Goal: Task Accomplishment & Management: Manage account settings

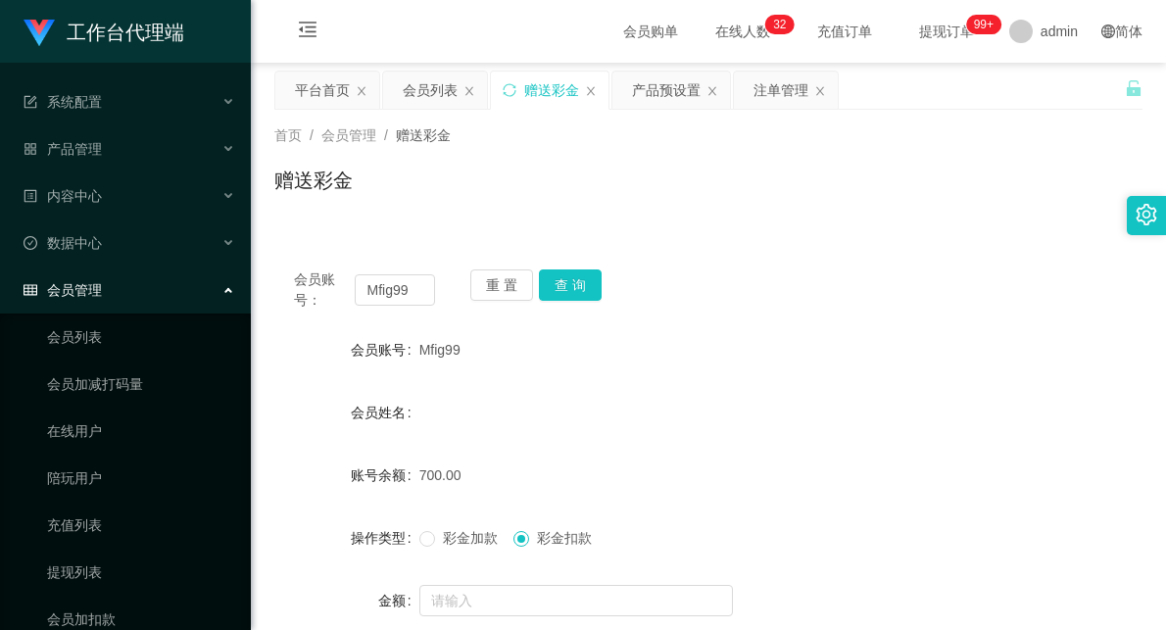
click at [385, 286] on input "Mfig99" at bounding box center [395, 289] width 80 height 31
click at [563, 285] on button "查 询" at bounding box center [570, 284] width 63 height 31
click at [677, 367] on div "Mfig99" at bounding box center [672, 349] width 506 height 39
click at [403, 301] on input "Mfig99" at bounding box center [395, 289] width 80 height 31
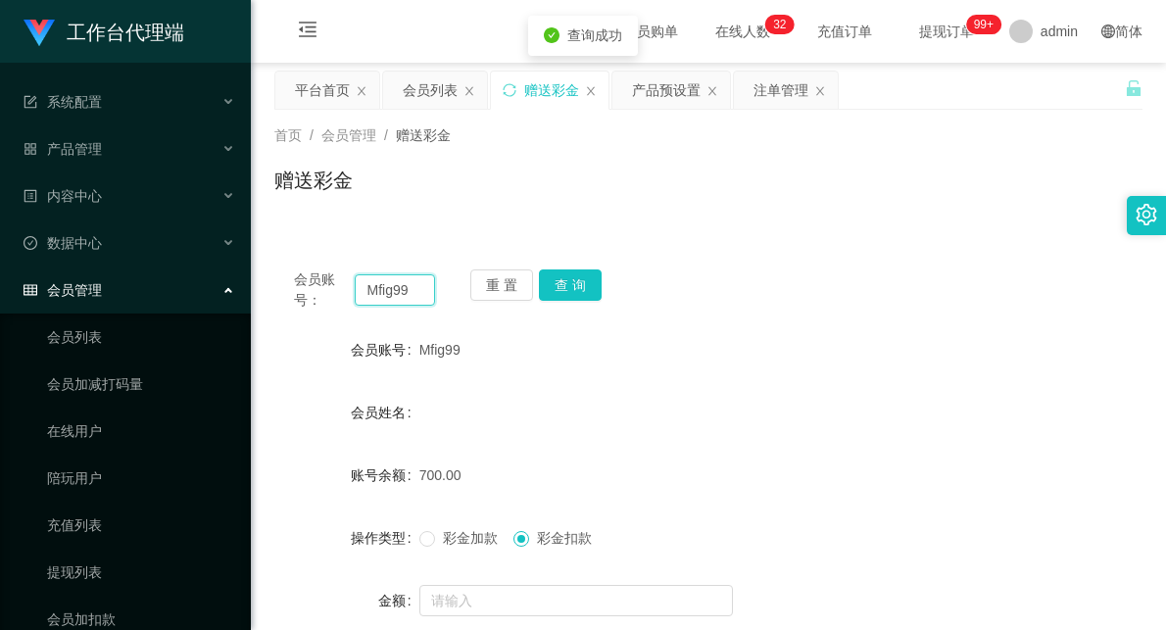
click at [403, 301] on input "Mfig99" at bounding box center [395, 289] width 80 height 31
click at [581, 281] on button "查 询" at bounding box center [570, 284] width 63 height 31
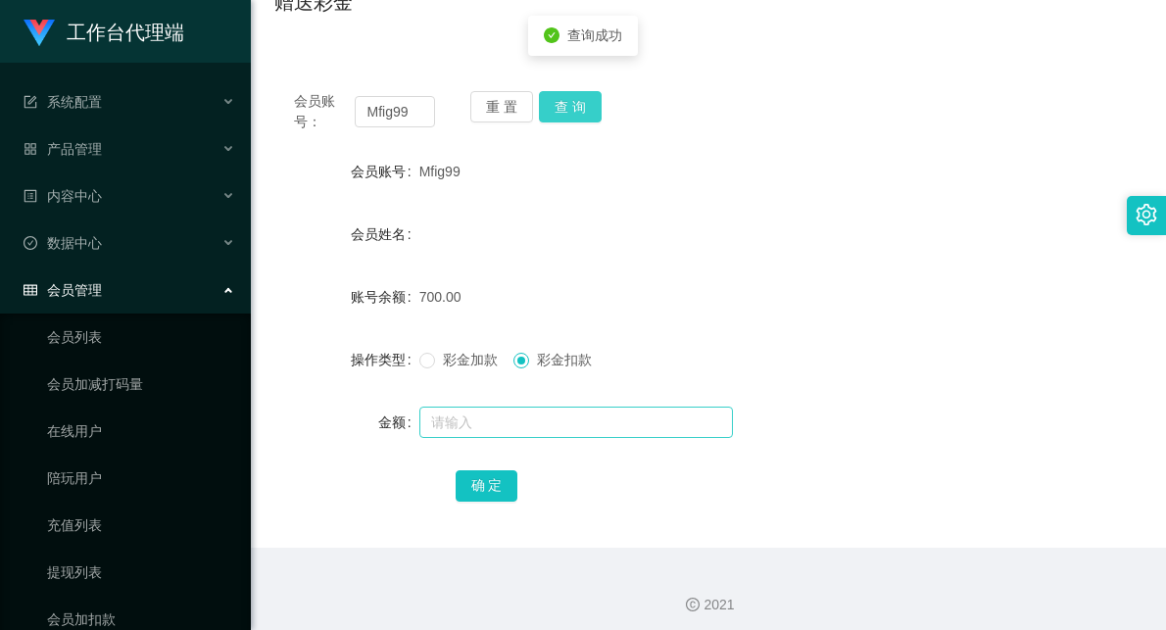
scroll to position [187, 0]
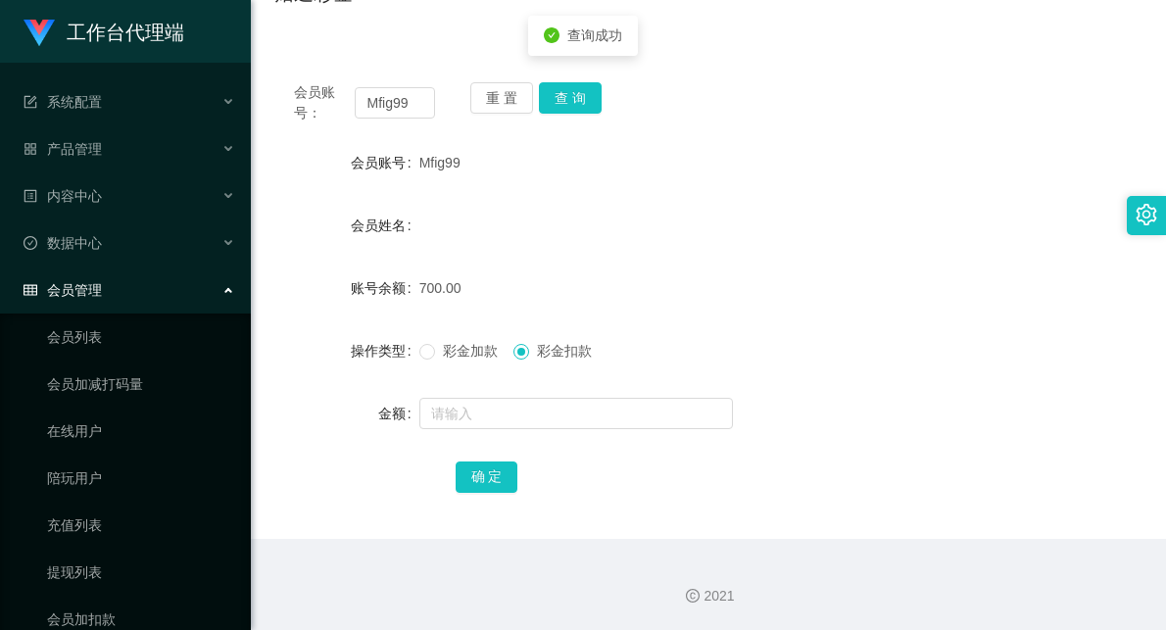
click at [464, 353] on span "彩金加款" at bounding box center [470, 351] width 71 height 16
click at [449, 414] on input "text" at bounding box center [575, 413] width 313 height 31
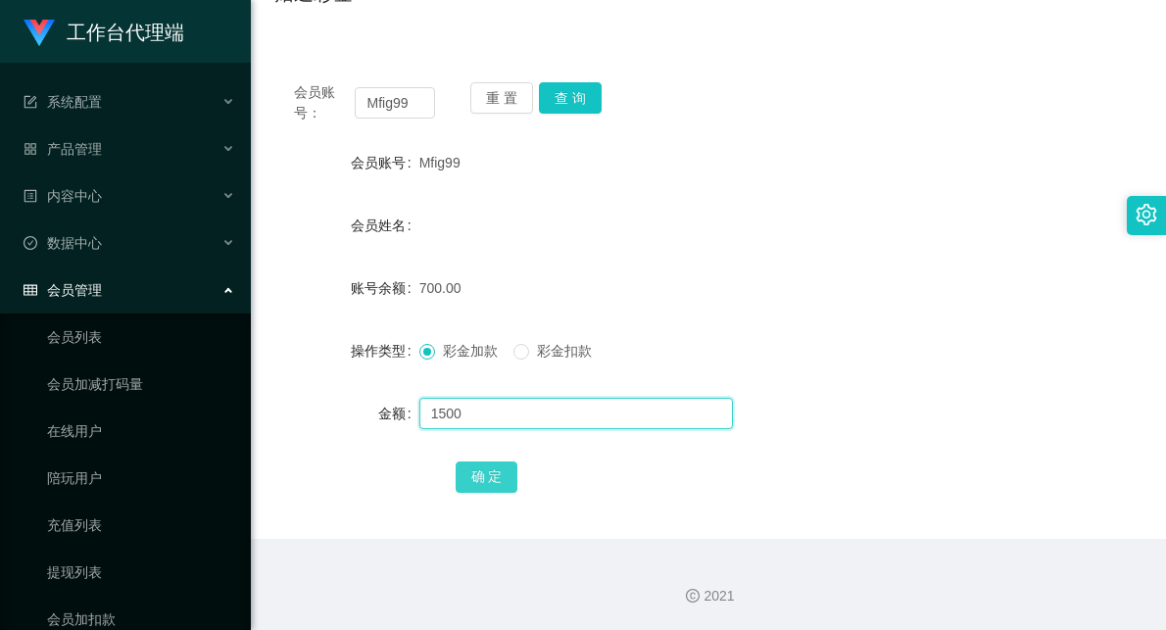
type input "1500"
click at [481, 480] on button "确 定" at bounding box center [486, 476] width 63 height 31
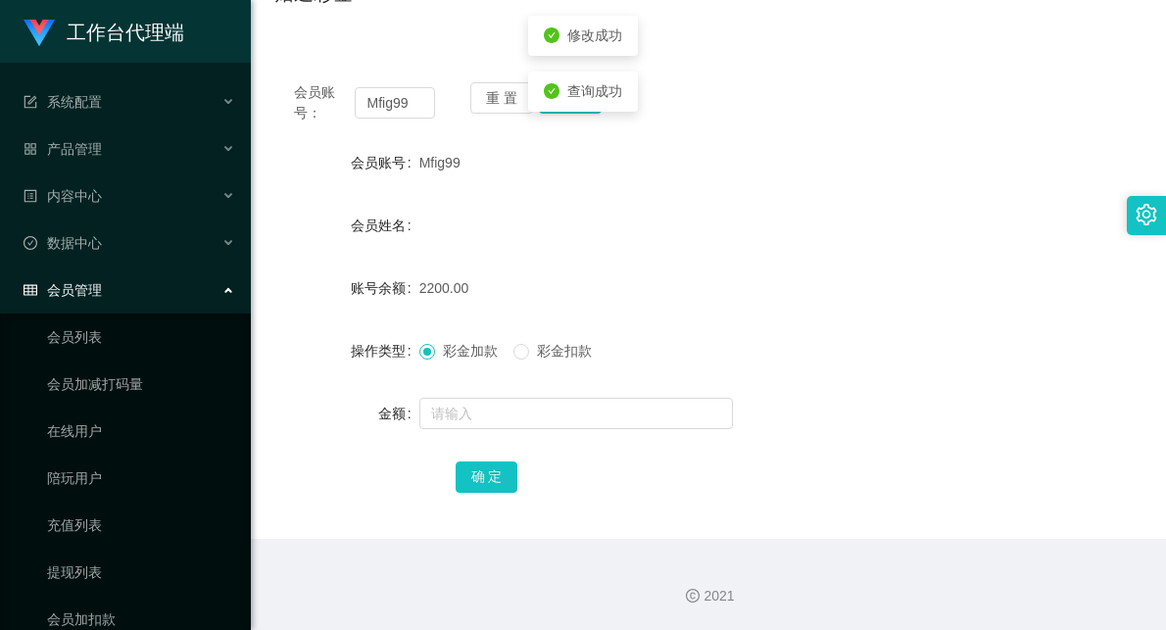
click at [733, 291] on div "2200.00" at bounding box center [672, 287] width 506 height 39
click at [390, 94] on input "Mfig99" at bounding box center [395, 102] width 80 height 31
click at [414, 103] on input "Mfig99" at bounding box center [395, 102] width 80 height 31
click at [388, 104] on input "Mfig99" at bounding box center [395, 102] width 80 height 31
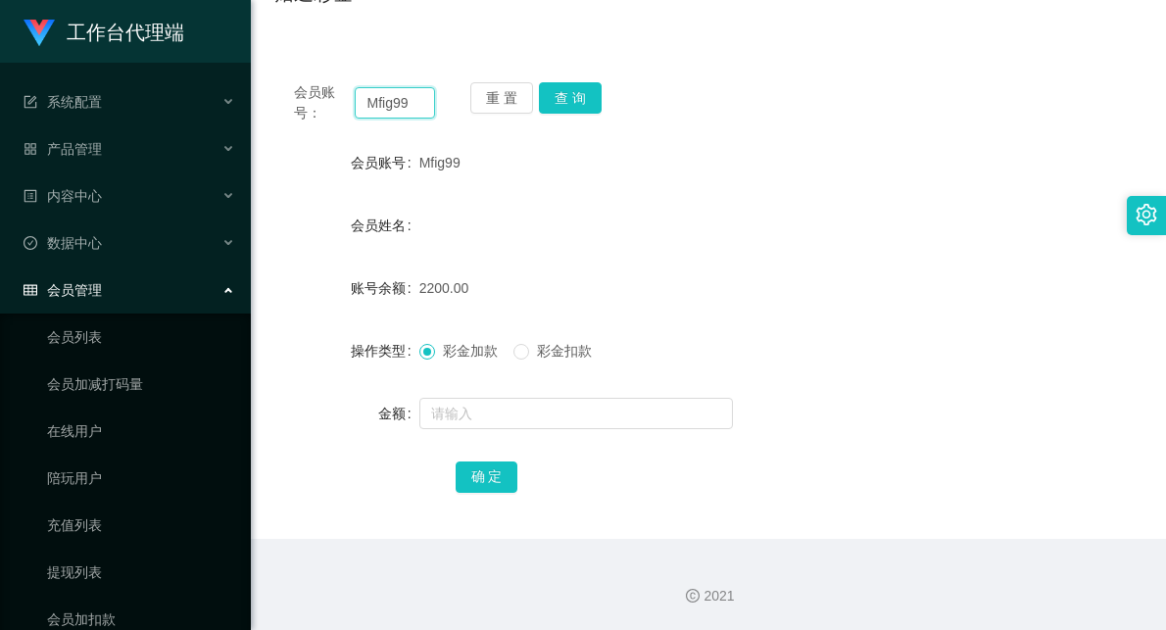
click at [388, 104] on input "Mfig99" at bounding box center [395, 102] width 80 height 31
click at [744, 247] on form "会员账号 Mfig99 会员姓名 账号余额 2200.00 操作类型 彩金加款 彩金扣款 金额 确 定" at bounding box center [708, 319] width 868 height 353
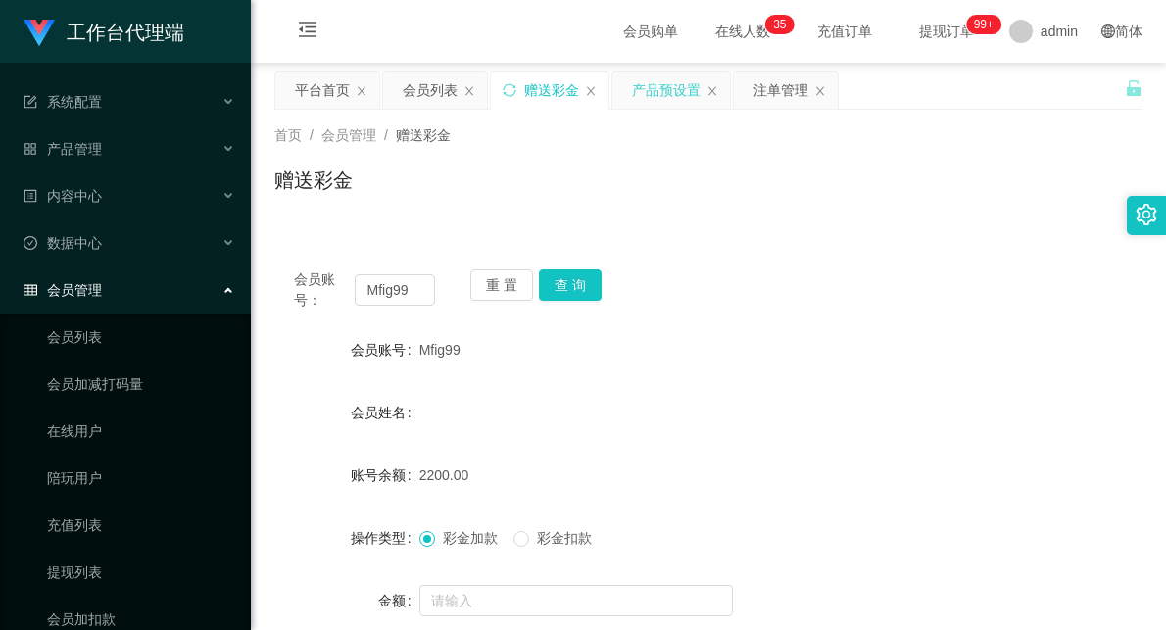
click at [656, 78] on div "产品预设置" at bounding box center [666, 90] width 69 height 37
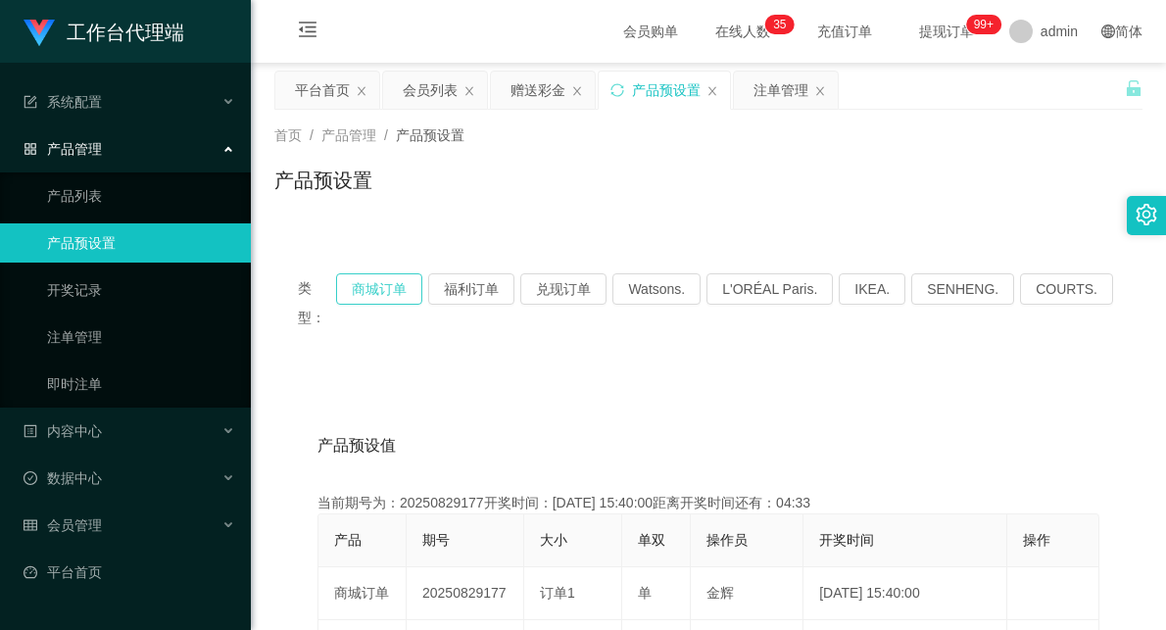
click at [376, 286] on button "商城订单" at bounding box center [379, 288] width 86 height 31
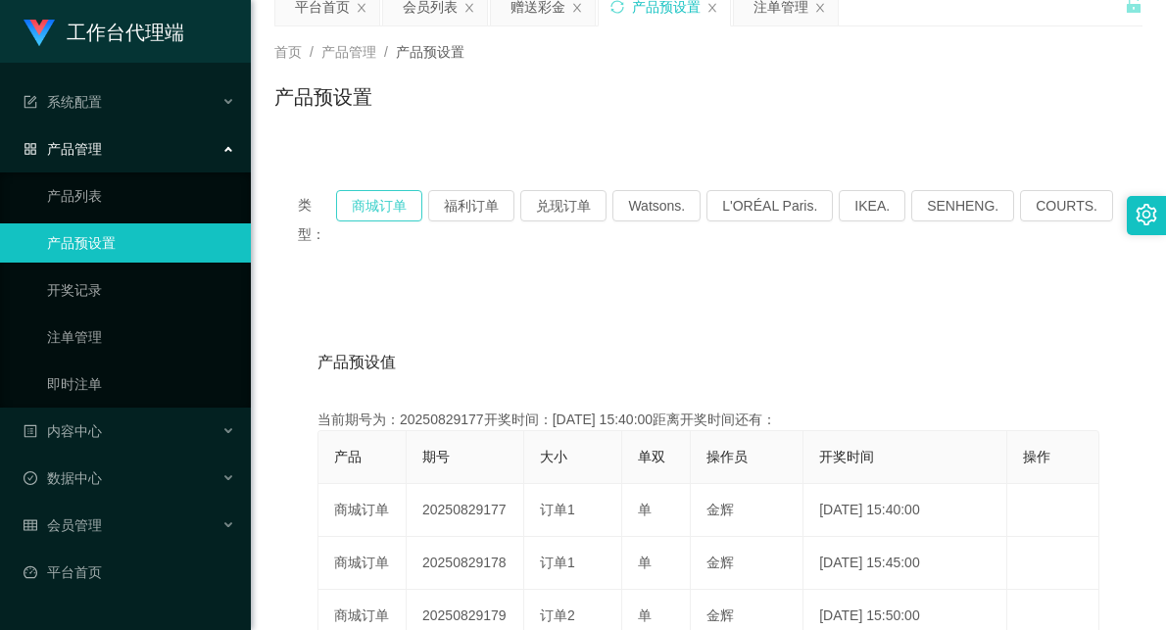
scroll to position [109, 0]
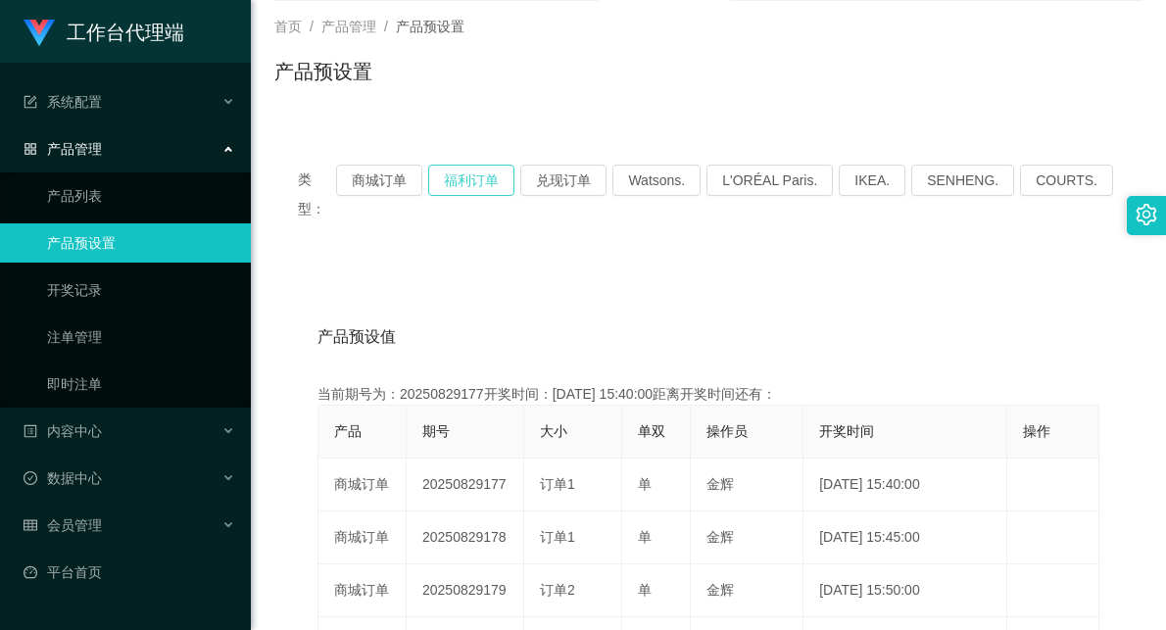
click at [490, 189] on button "福利订单" at bounding box center [471, 180] width 86 height 31
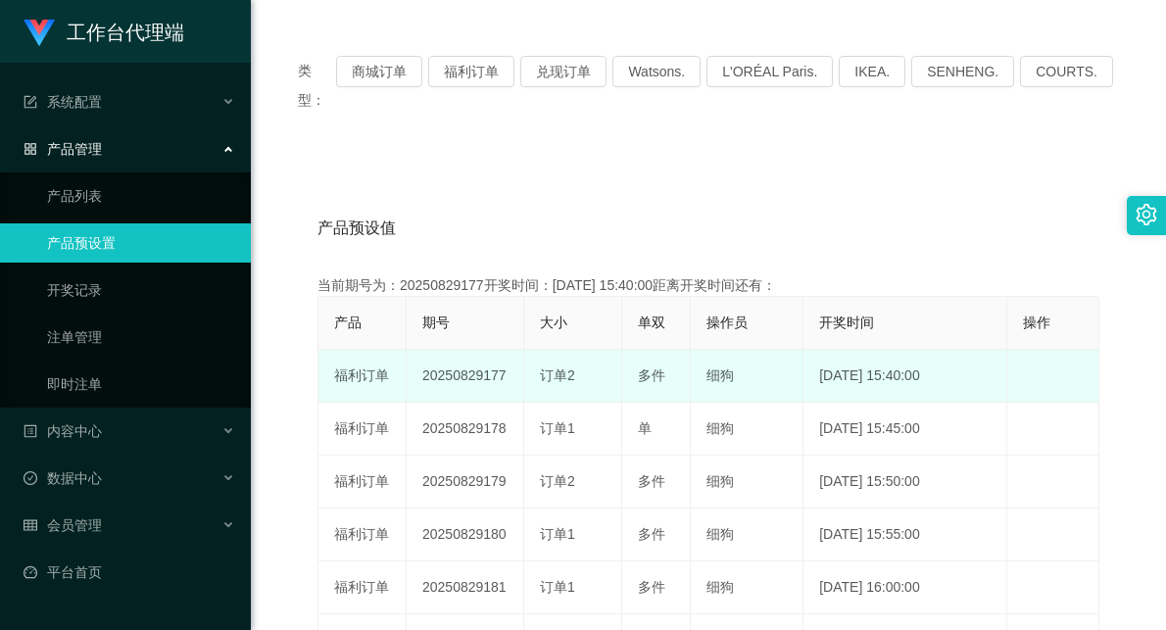
click at [481, 350] on td "20250829177" at bounding box center [466, 376] width 118 height 53
drag, startPoint x: 476, startPoint y: 350, endPoint x: 654, endPoint y: 340, distance: 178.5
click at [654, 350] on tr "福利订单 20250829177 订单2 多件 细狗 [DATE] 15:40:00 编 辑 限制投注" at bounding box center [708, 376] width 781 height 53
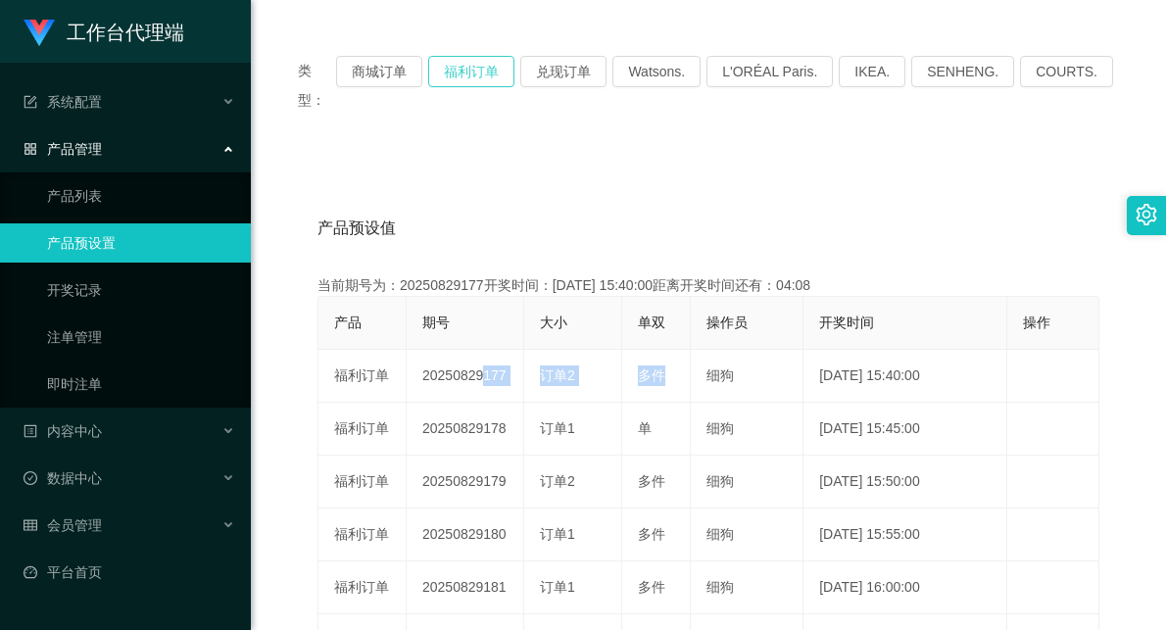
click at [490, 73] on button "福利订单" at bounding box center [471, 71] width 86 height 31
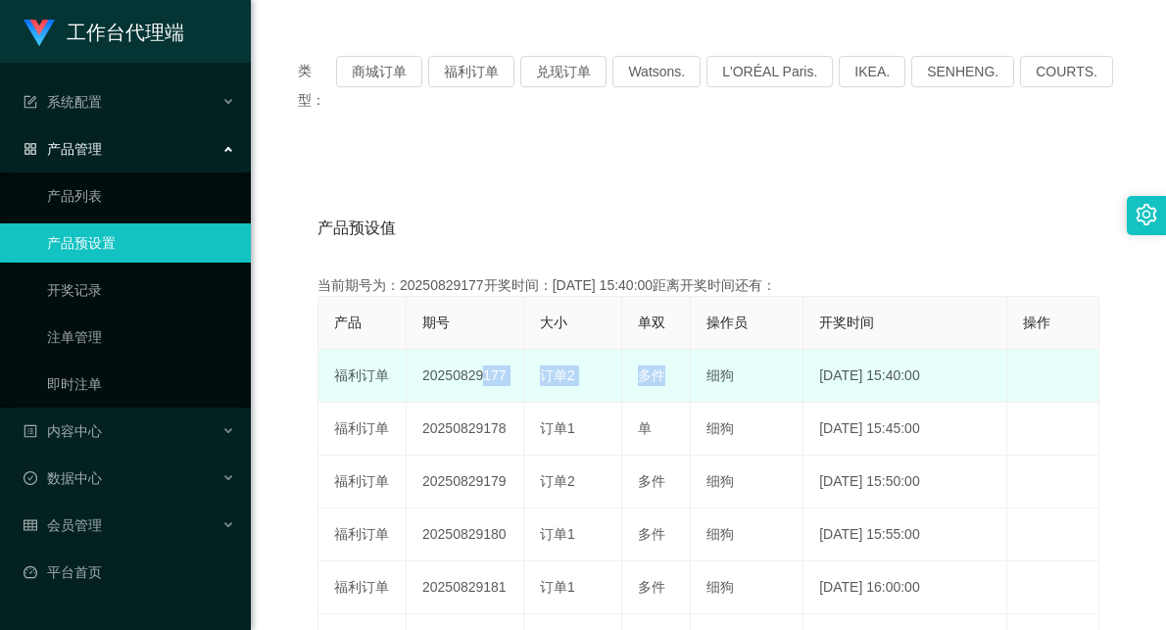
click at [471, 355] on td "20250829177" at bounding box center [466, 376] width 118 height 53
drag, startPoint x: 474, startPoint y: 349, endPoint x: 717, endPoint y: 326, distance: 244.0
click at [624, 350] on tr "福利订单 20250829177 订单2 多件 细狗 [DATE] 15:40:00 编 辑 限制投注" at bounding box center [708, 376] width 781 height 53
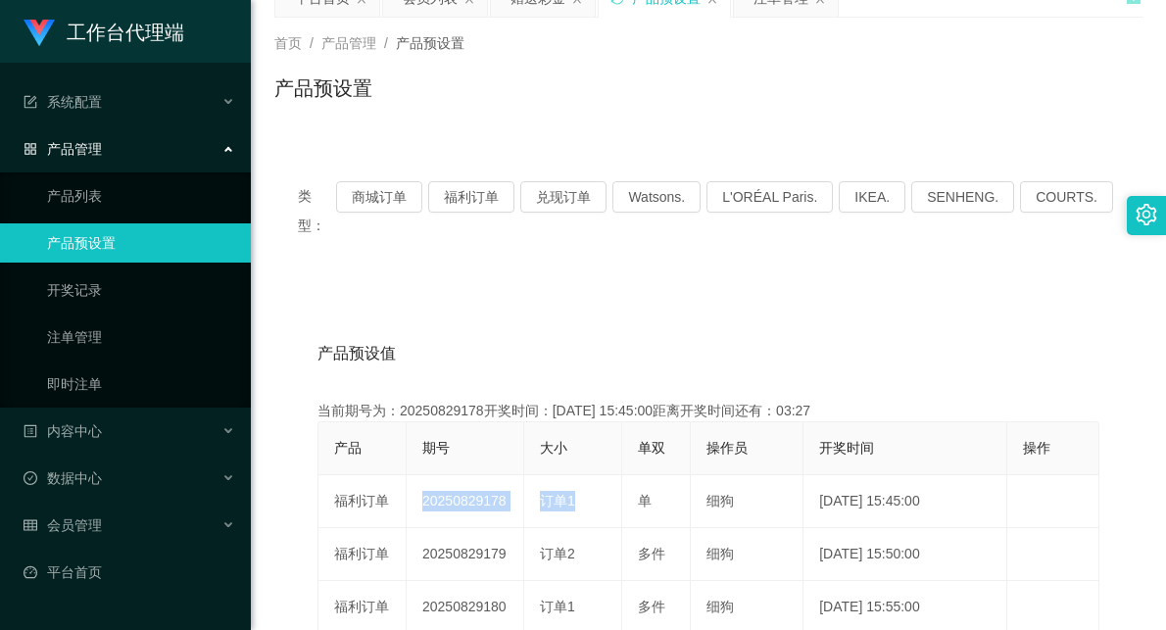
scroll to position [0, 0]
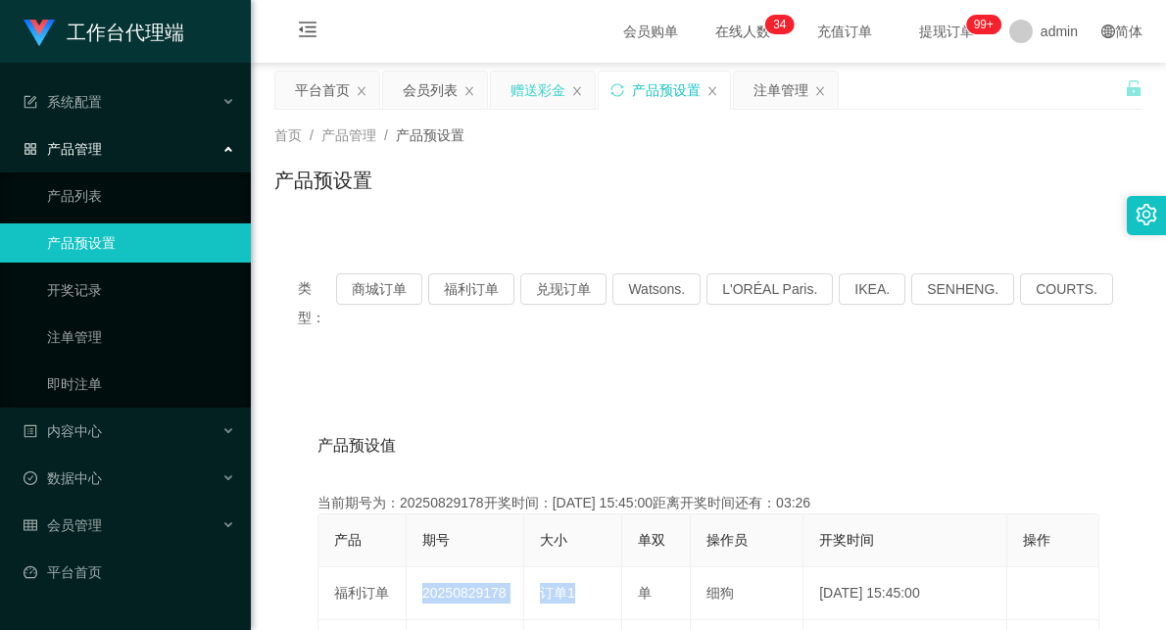
click at [519, 88] on div "赠送彩金" at bounding box center [537, 90] width 55 height 37
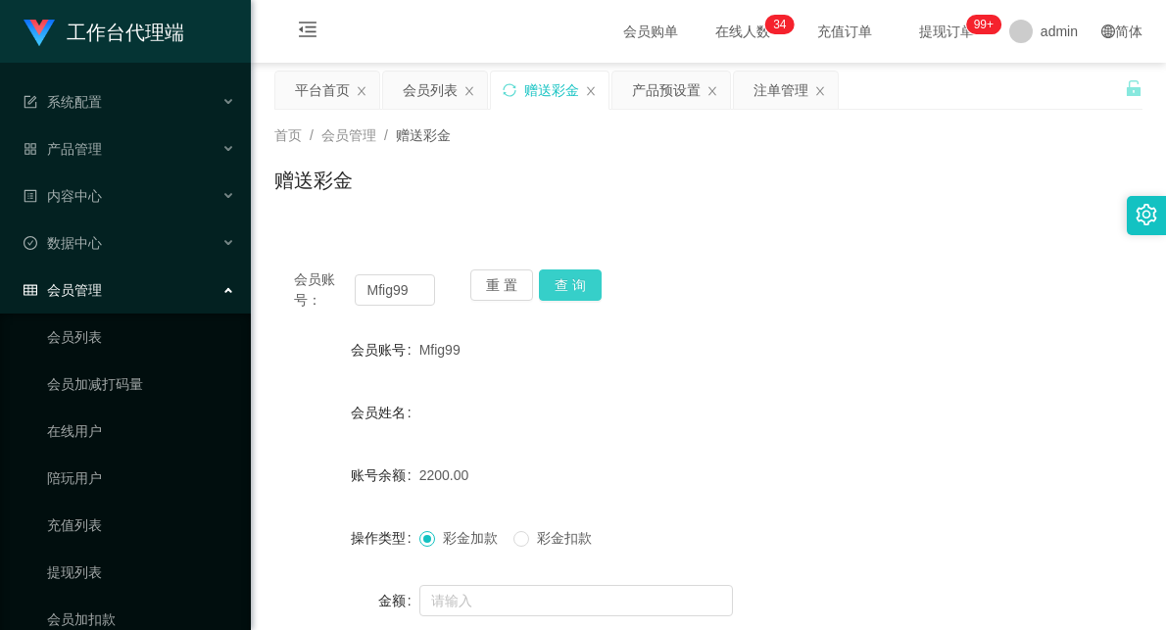
click at [580, 288] on button "查 询" at bounding box center [570, 284] width 63 height 31
click at [705, 316] on div "会员账号： Mfig99 重 置 查 询 会员账号 Mfig99 会员姓名 账号余额 2950.00 操作类型 彩金加款 彩金扣款 金额 确 定" at bounding box center [708, 488] width 868 height 476
click at [572, 282] on button "查 询" at bounding box center [570, 284] width 63 height 31
click at [572, 284] on button "查 询" at bounding box center [570, 284] width 63 height 31
click at [844, 266] on div "会员账号： Mfig99 重 置 查 询 会员账号 Mfig99 会员姓名 账号余额 2950.00 操作类型 彩金加款 彩金扣款 金额 确 定" at bounding box center [708, 488] width 868 height 476
